Goal: Task Accomplishment & Management: Manage account settings

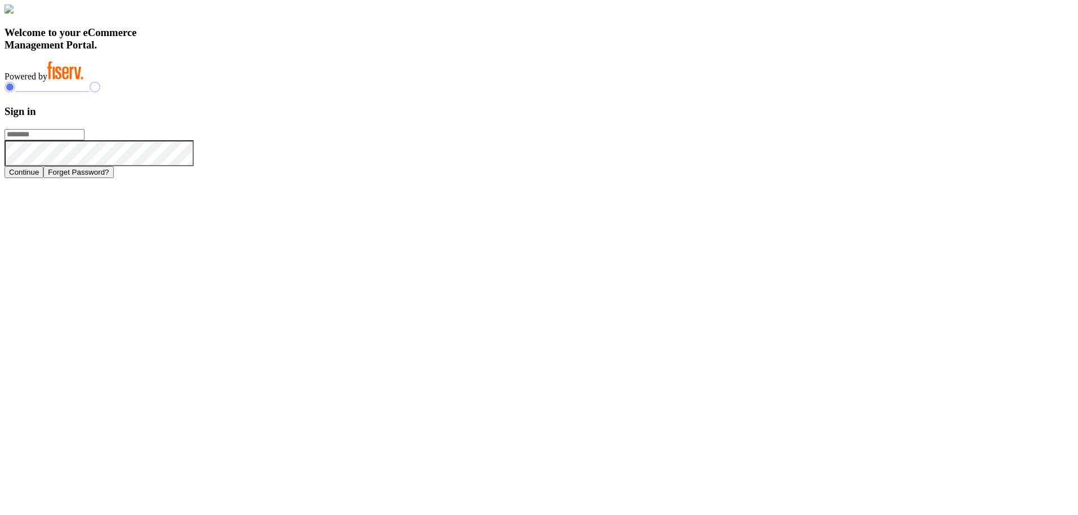
click at [84, 140] on input "text" at bounding box center [45, 134] width 80 height 11
type input "**********"
click at [43, 178] on button "Continue" at bounding box center [24, 172] width 39 height 12
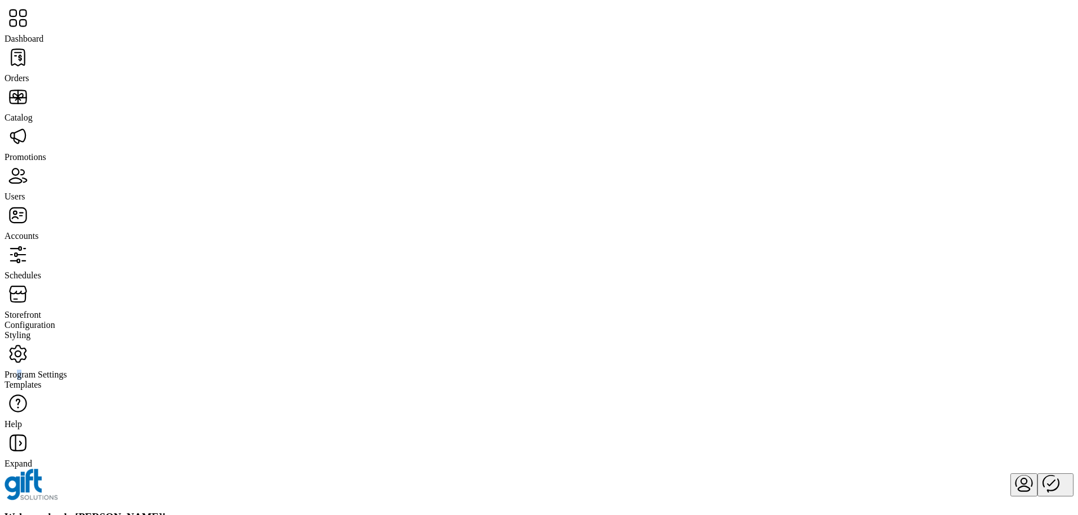
click at [61, 369] on span "Program Settings" at bounding box center [36, 374] width 62 height 10
click at [42, 379] on span "Templates" at bounding box center [23, 384] width 37 height 10
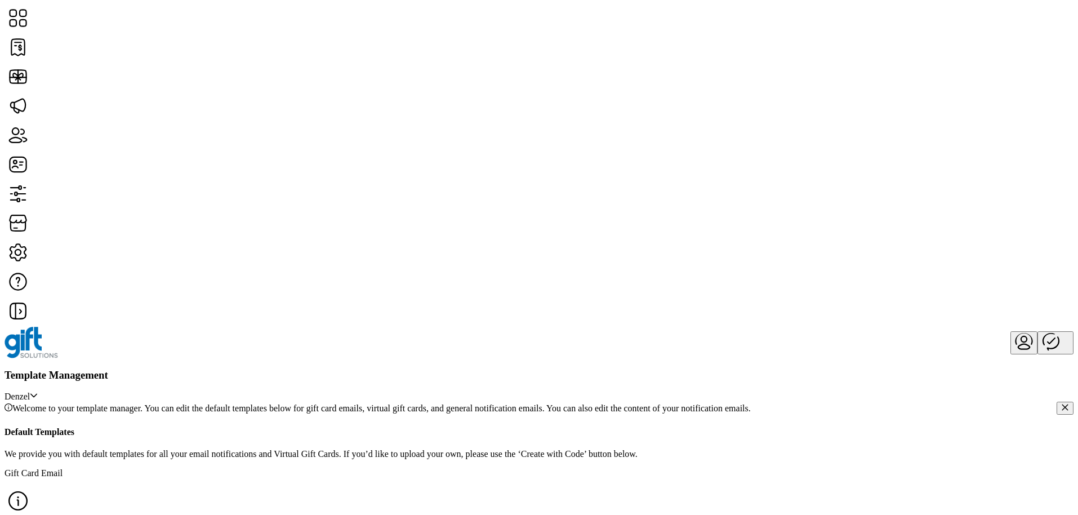
scroll to position [615, 0]
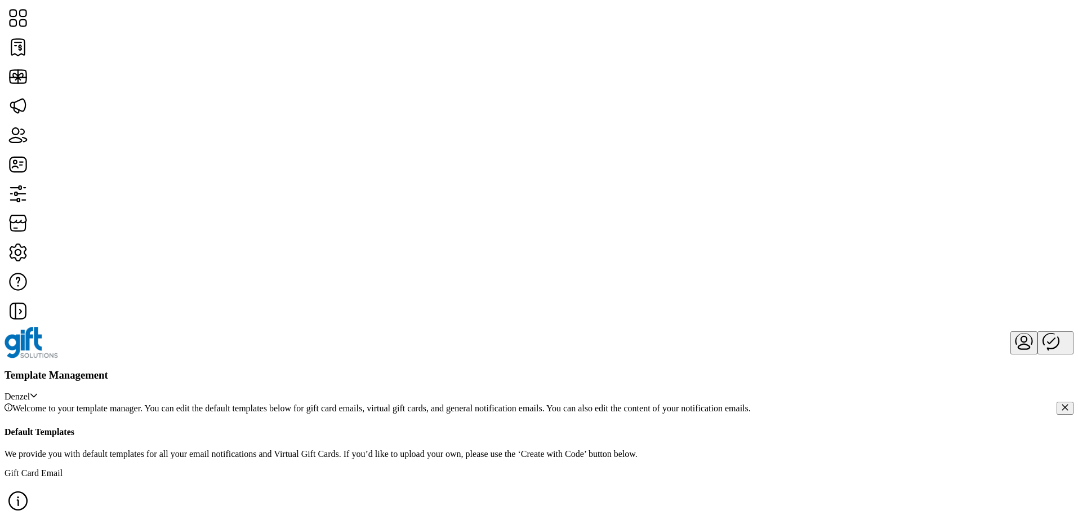
scroll to position [615, 0]
